Goal: Information Seeking & Learning: Learn about a topic

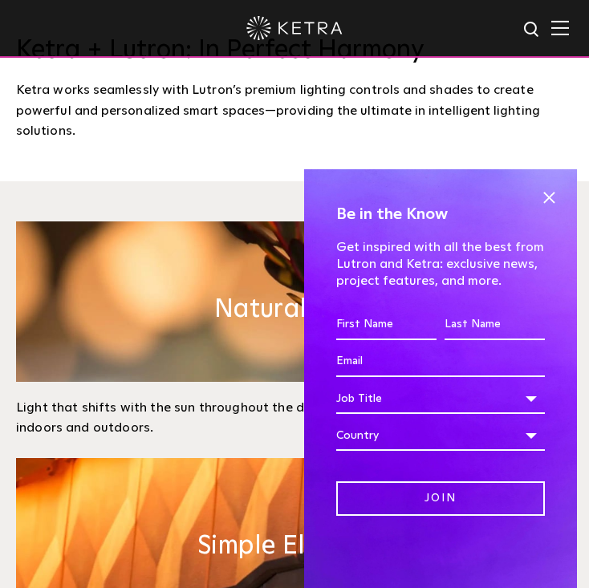
scroll to position [790, 0]
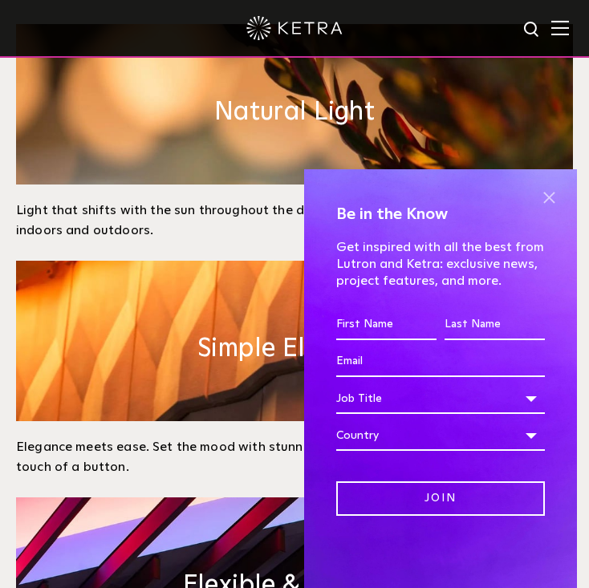
click at [542, 197] on span at bounding box center [549, 197] width 24 height 24
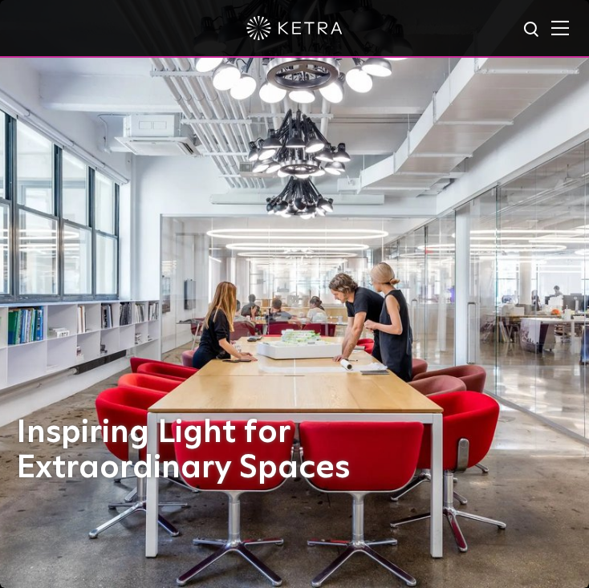
scroll to position [0, 0]
click at [556, 34] on img at bounding box center [560, 27] width 18 height 15
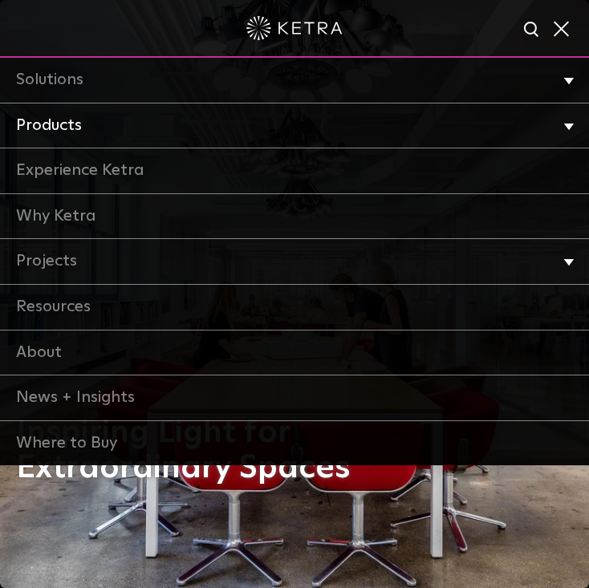
click at [560, 118] on li "Products Commercial Products Residential Products" at bounding box center [294, 126] width 589 height 46
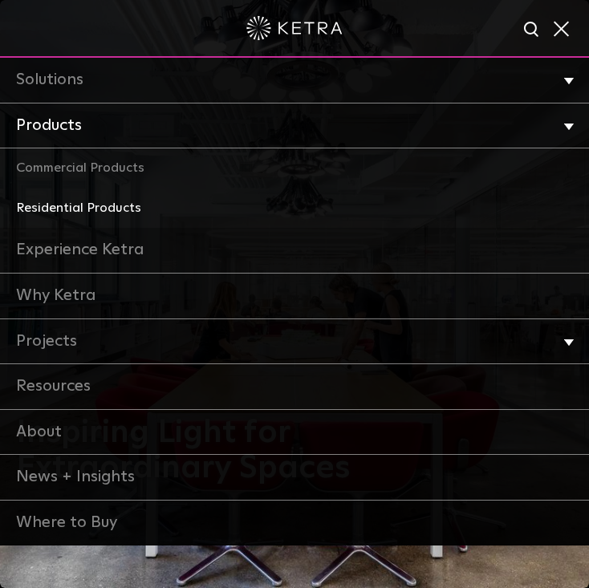
click at [99, 200] on link "Residential Products" at bounding box center [294, 208] width 589 height 40
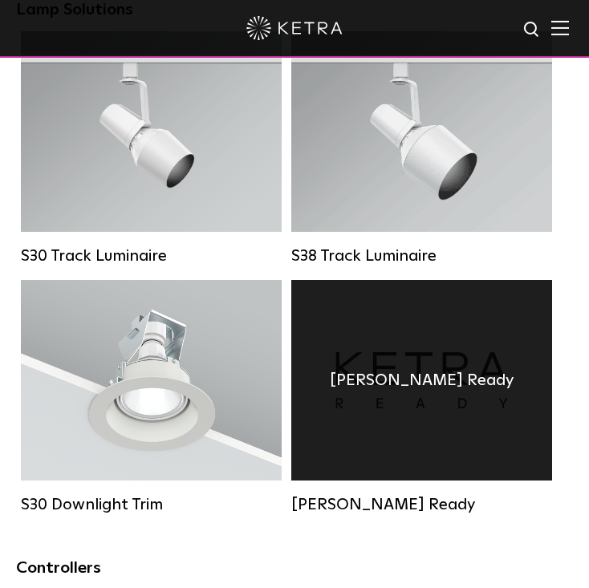
scroll to position [1727, 0]
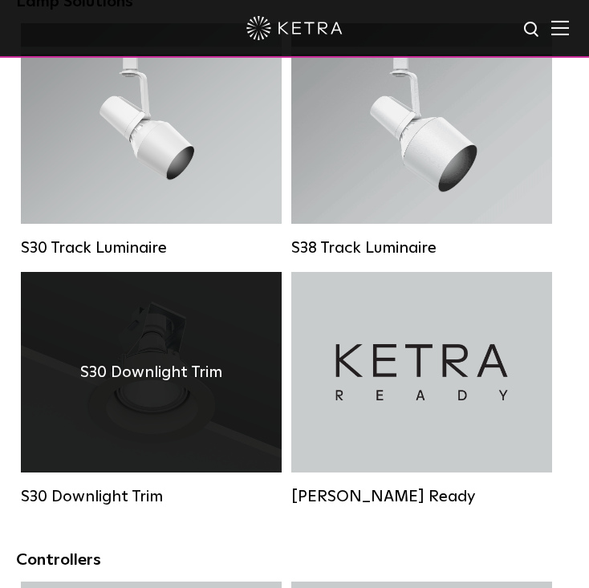
click at [209, 456] on div "S30 Downlight Trim" at bounding box center [151, 372] width 261 height 200
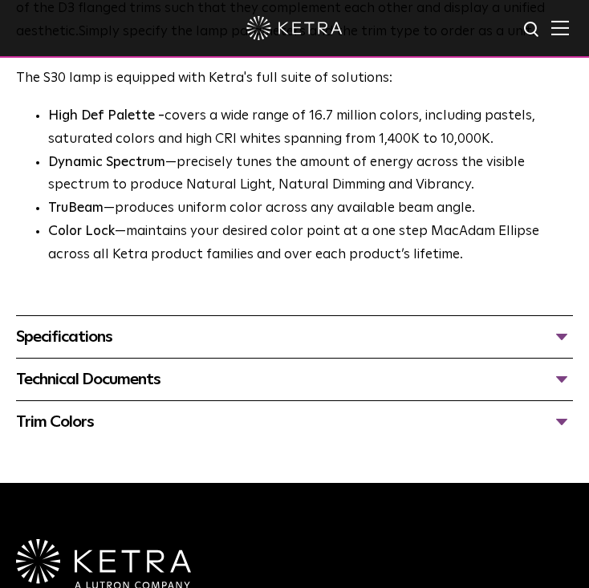
scroll to position [982, 0]
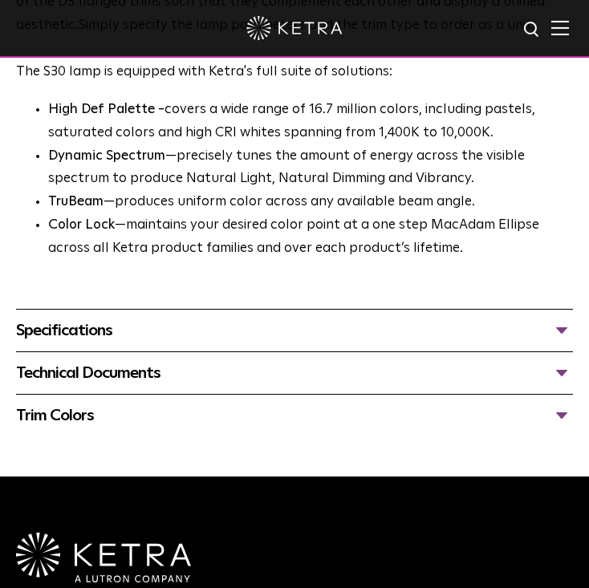
click at [564, 403] on div "Trim Colors" at bounding box center [294, 416] width 557 height 26
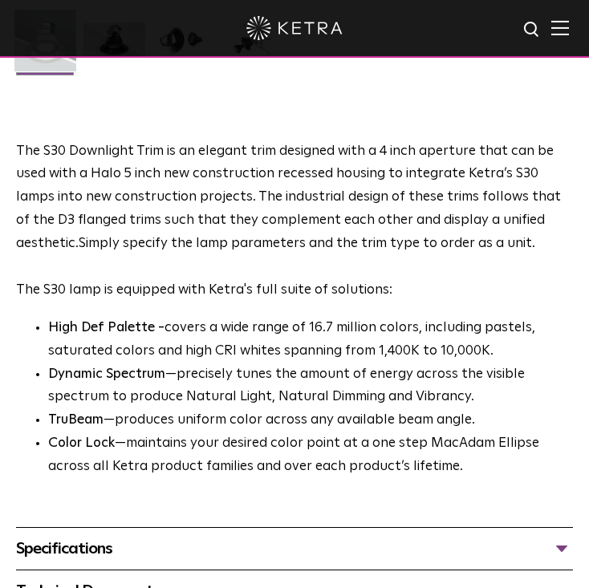
scroll to position [760, 0]
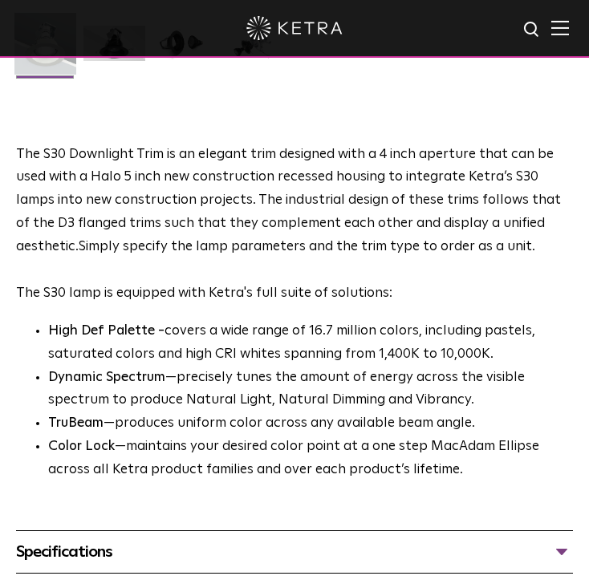
click at [48, 324] on strong "High Def Palette -" at bounding box center [106, 331] width 116 height 14
click at [47, 321] on ul "High Def Palette - covers a wide range of 16.7 million colors, including pastel…" at bounding box center [294, 401] width 557 height 162
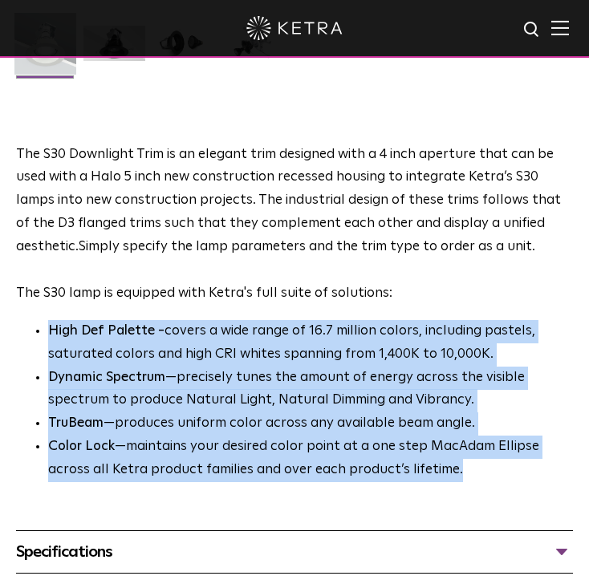
drag, startPoint x: 50, startPoint y: 322, endPoint x: 467, endPoint y: 450, distance: 436.3
click at [468, 453] on ul "High Def Palette - covers a wide range of 16.7 million colors, including pastel…" at bounding box center [294, 401] width 557 height 162
copy ul "High Def Palette - covers a wide range of 16.7 million colors, including pastel…"
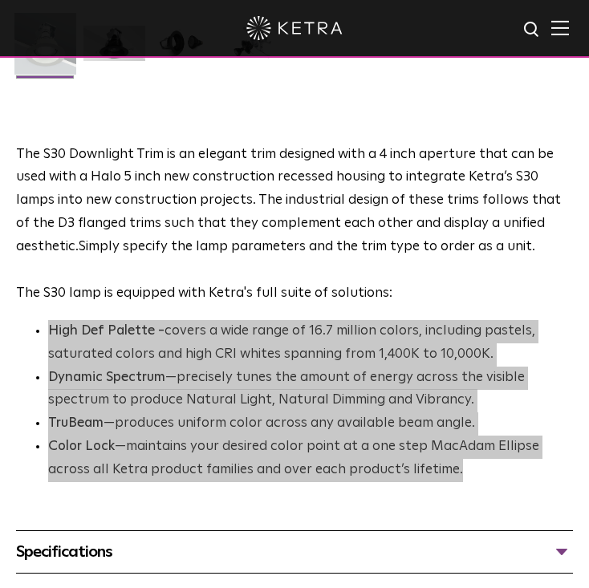
click at [156, 348] on p "High Def Palette - covers a wide range of 16.7 million colors, including pastel…" at bounding box center [310, 343] width 524 height 47
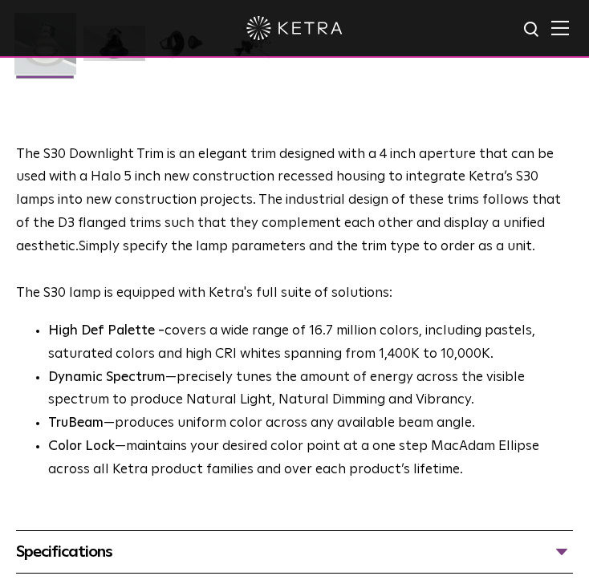
click at [199, 309] on div "The S30 Downlight Trim is an elegant trim designed with a 4 inch aperture that …" at bounding box center [294, 313] width 557 height 338
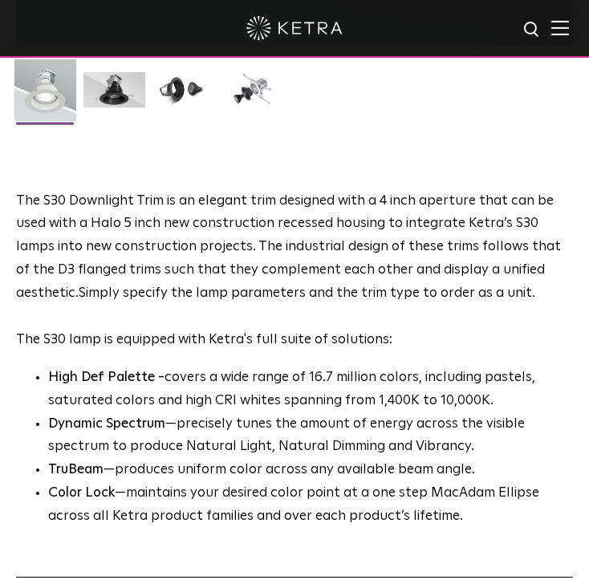
scroll to position [678, 0]
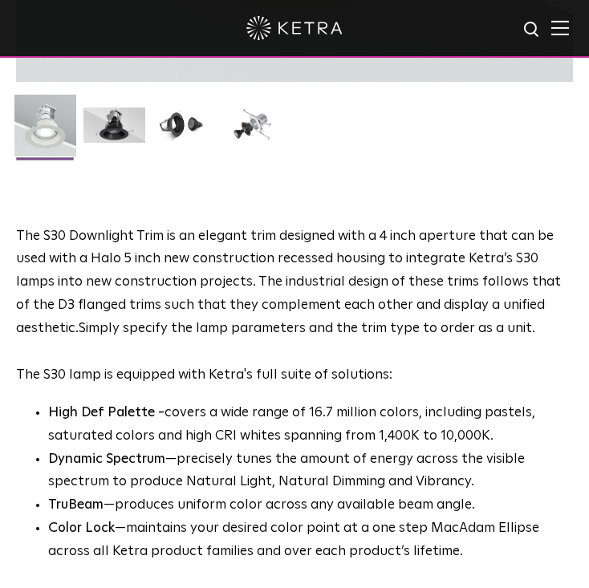
click at [63, 355] on p "The S30 Downlight Trim is an elegant trim designed with a 4 inch aperture that …" at bounding box center [294, 306] width 557 height 162
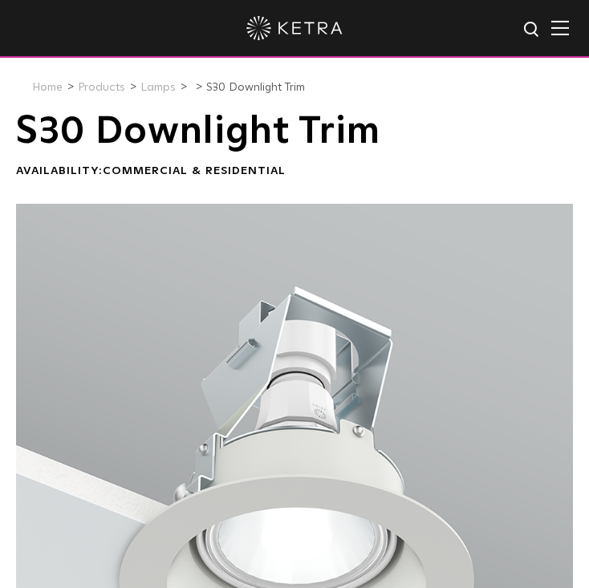
scroll to position [0, 0]
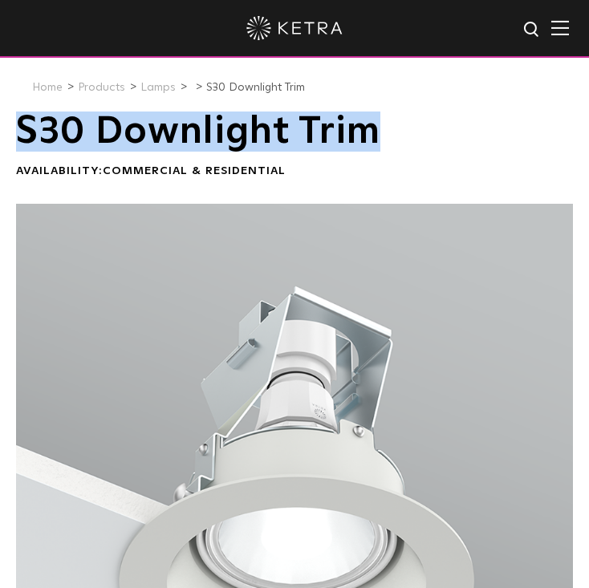
drag, startPoint x: 20, startPoint y: 133, endPoint x: 379, endPoint y: 125, distance: 358.6
click at [379, 125] on h1 "S30 Downlight Trim" at bounding box center [294, 131] width 557 height 40
copy h1 "S30 Downlight Trim"
